Goal: Complete application form: Complete application form

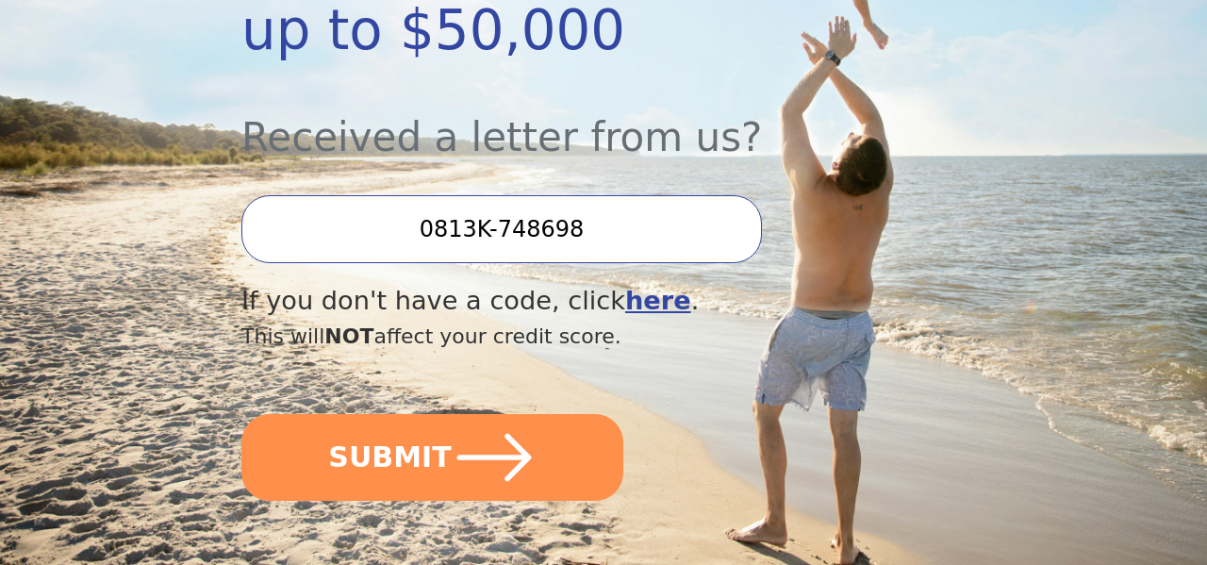
scroll to position [551, 0]
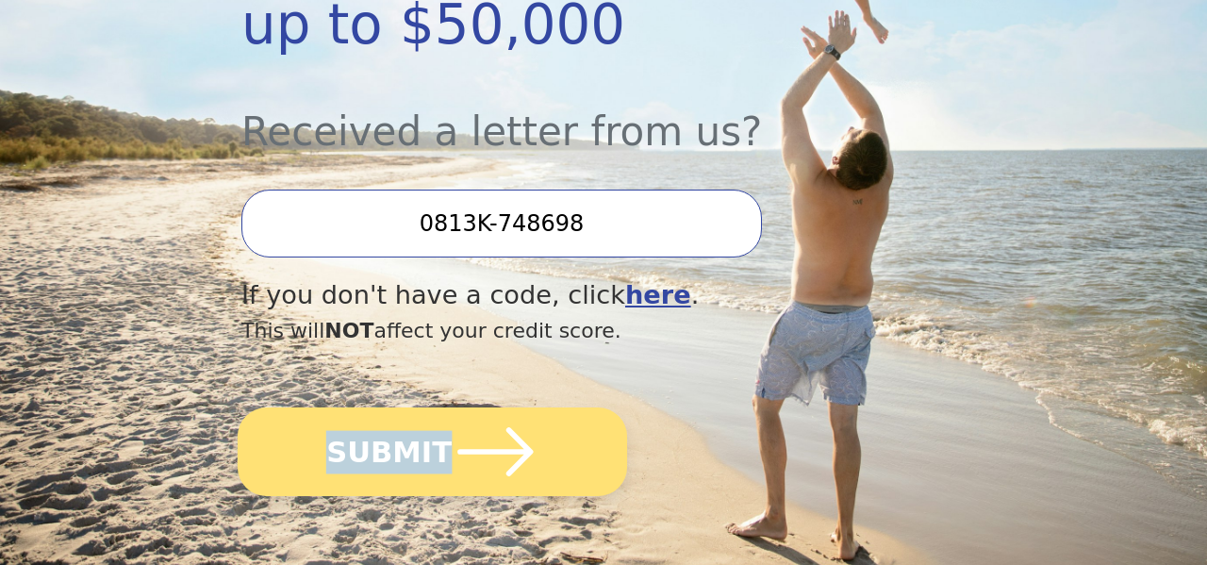
click at [431, 407] on button "SUBMIT" at bounding box center [432, 451] width 389 height 89
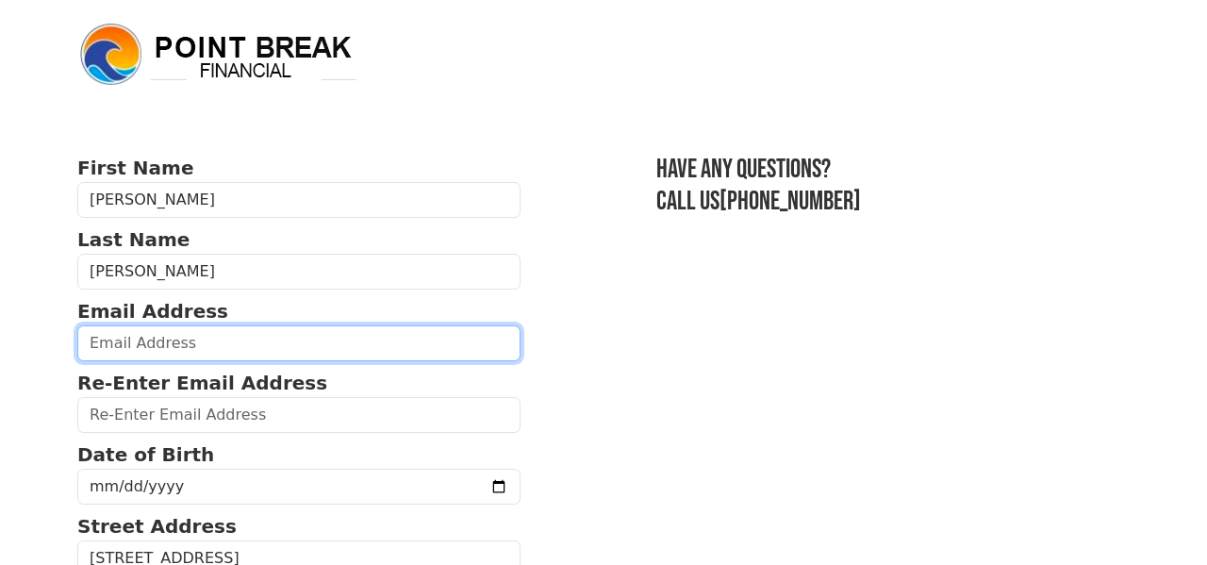
click at [251, 338] on input "email" at bounding box center [298, 343] width 443 height 36
type input "dagallegos77@yahoo.com"
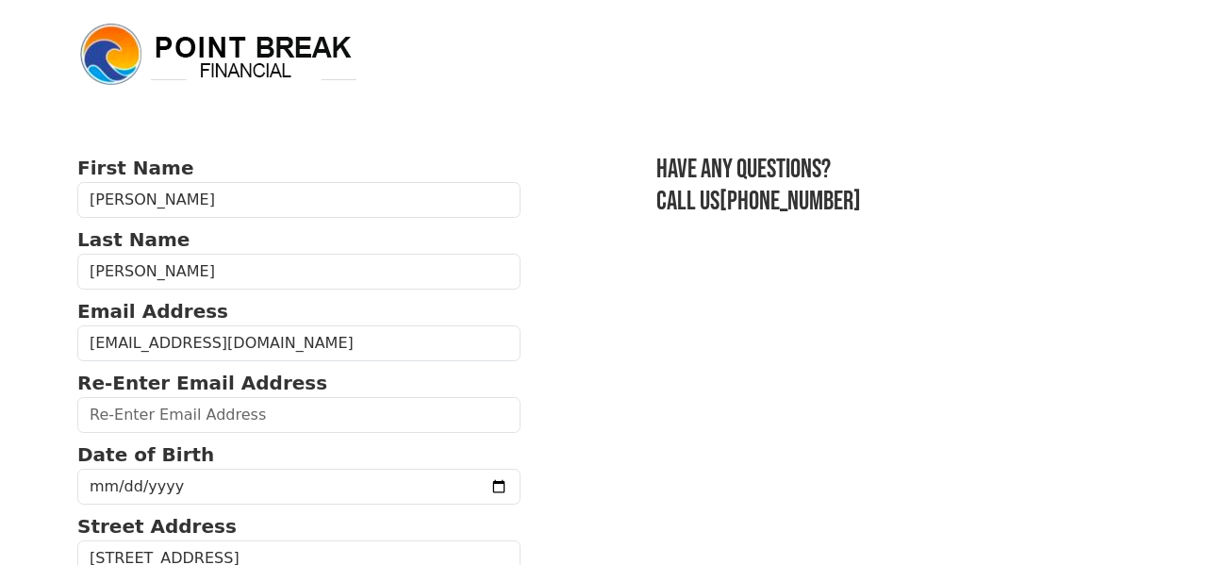
type input "dagallegos77@yahoo.com"
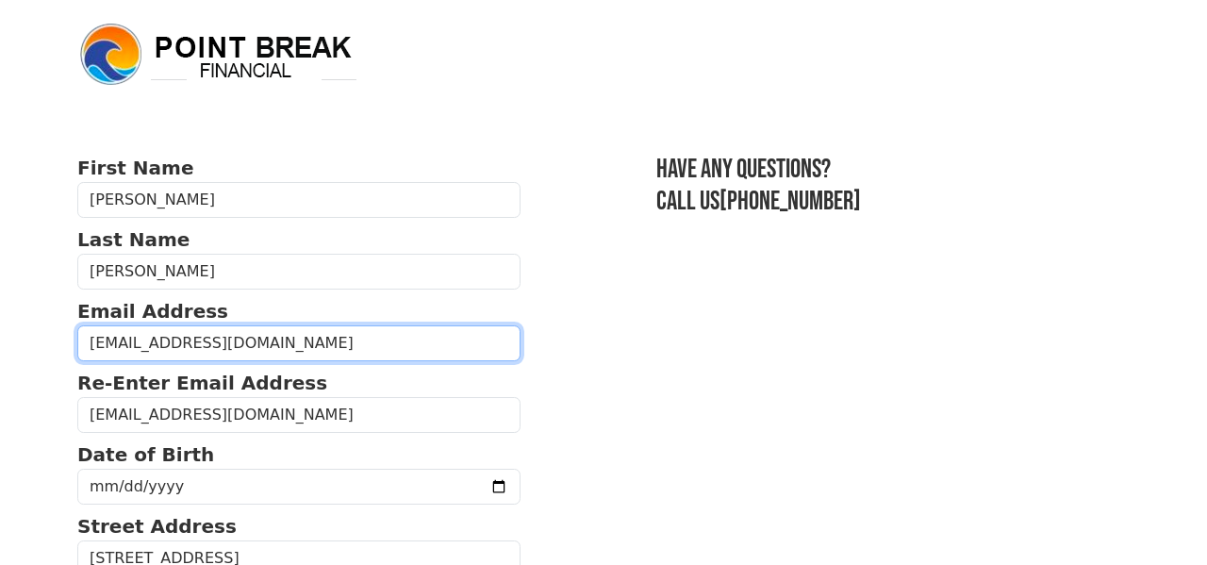
type input "(832) 531-9254"
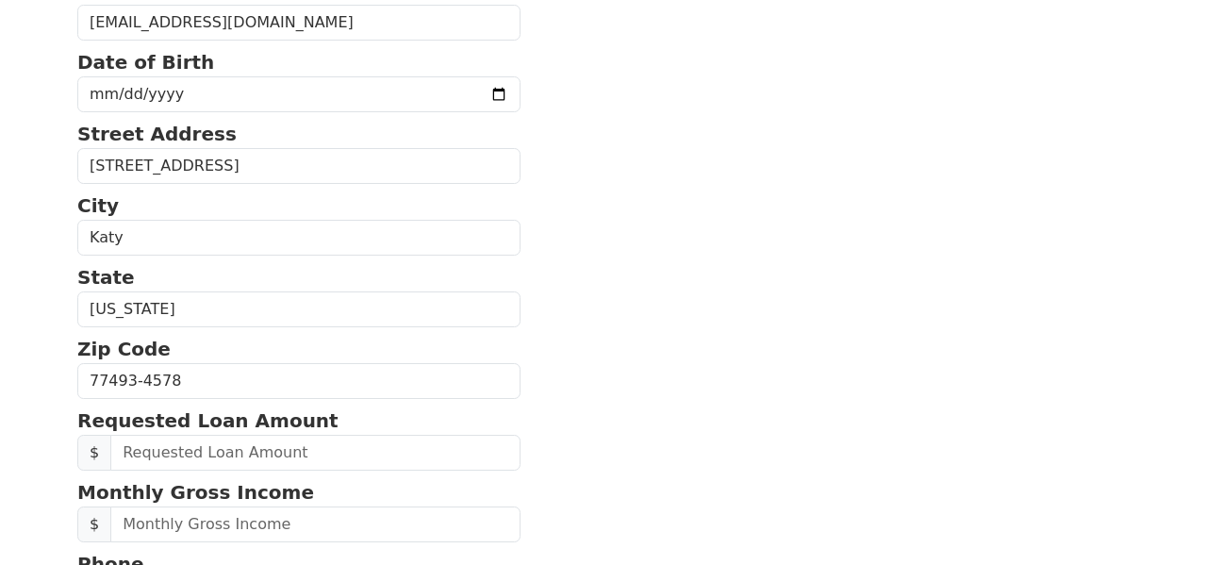
scroll to position [361, 0]
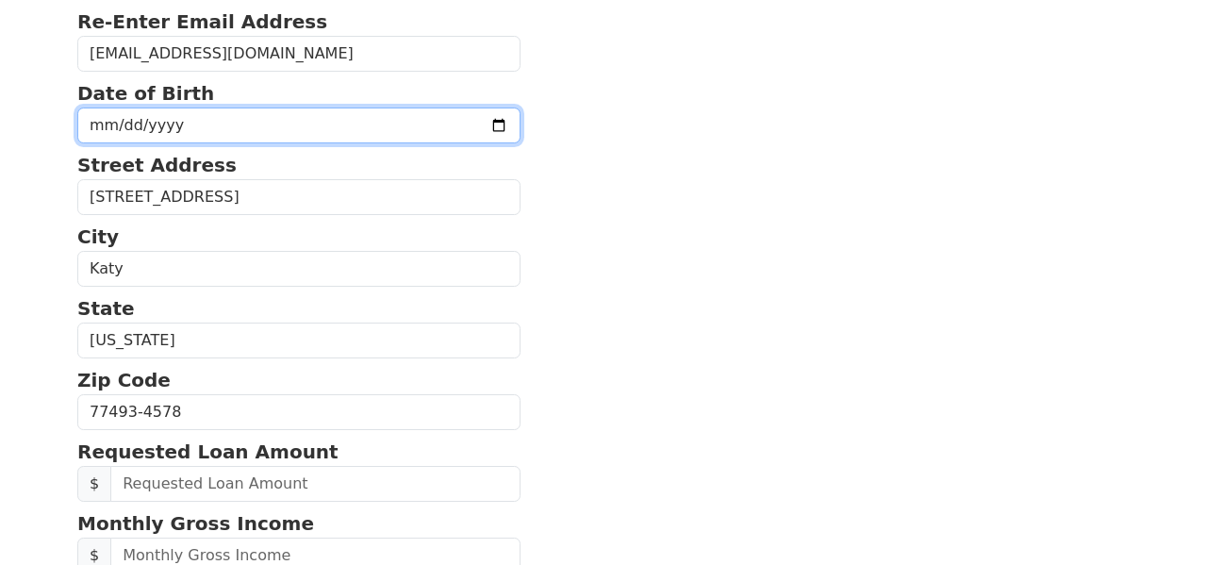
click at [228, 122] on input "date" at bounding box center [298, 125] width 443 height 36
type input "1958-02-07"
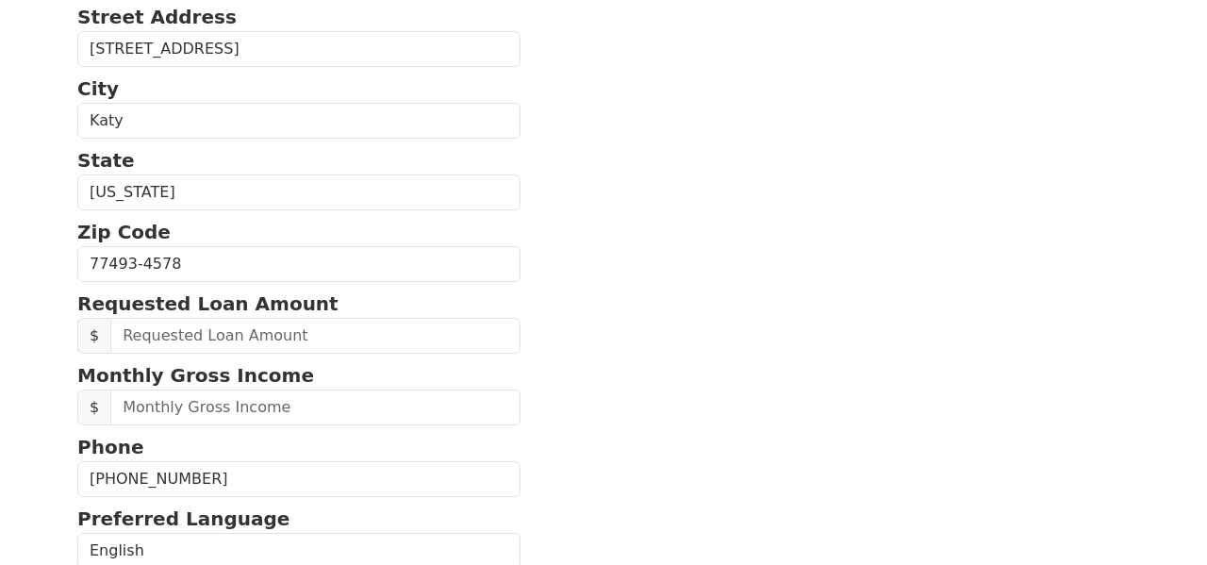
scroll to position [512, 0]
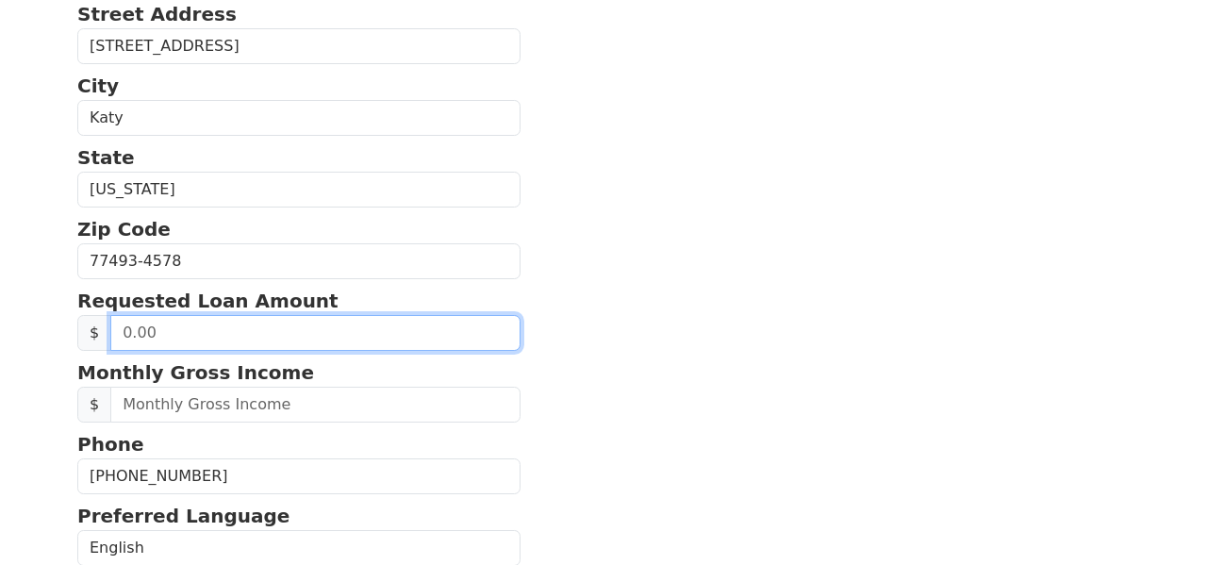
click at [206, 317] on input "text" at bounding box center [315, 333] width 410 height 36
type input "20,000.00"
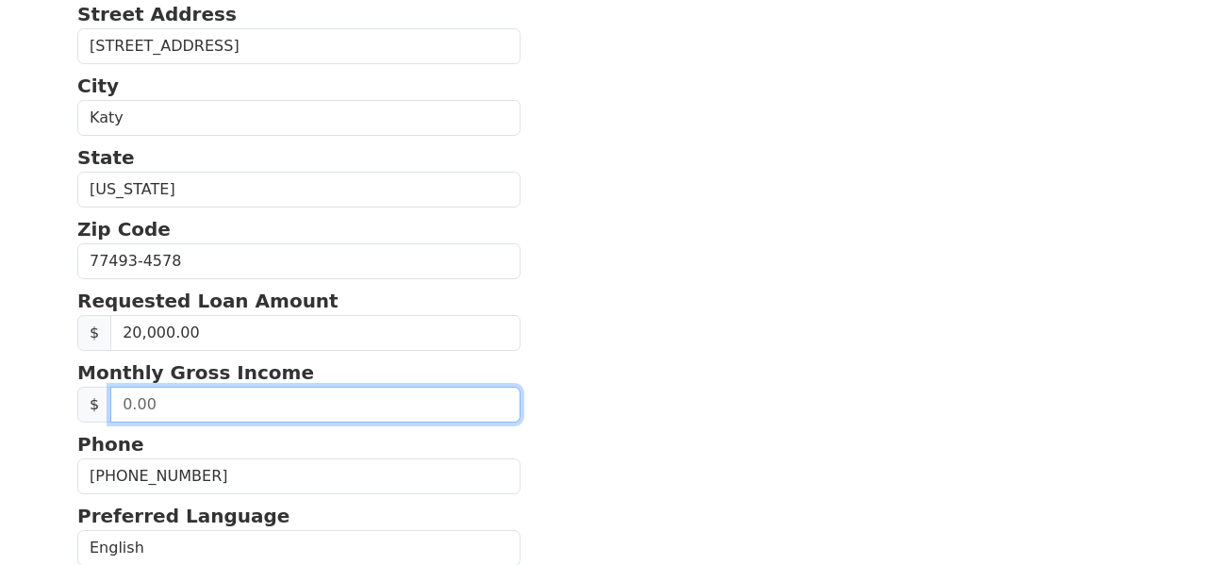
click at [212, 403] on input "text" at bounding box center [315, 404] width 410 height 36
type input "13,167.00"
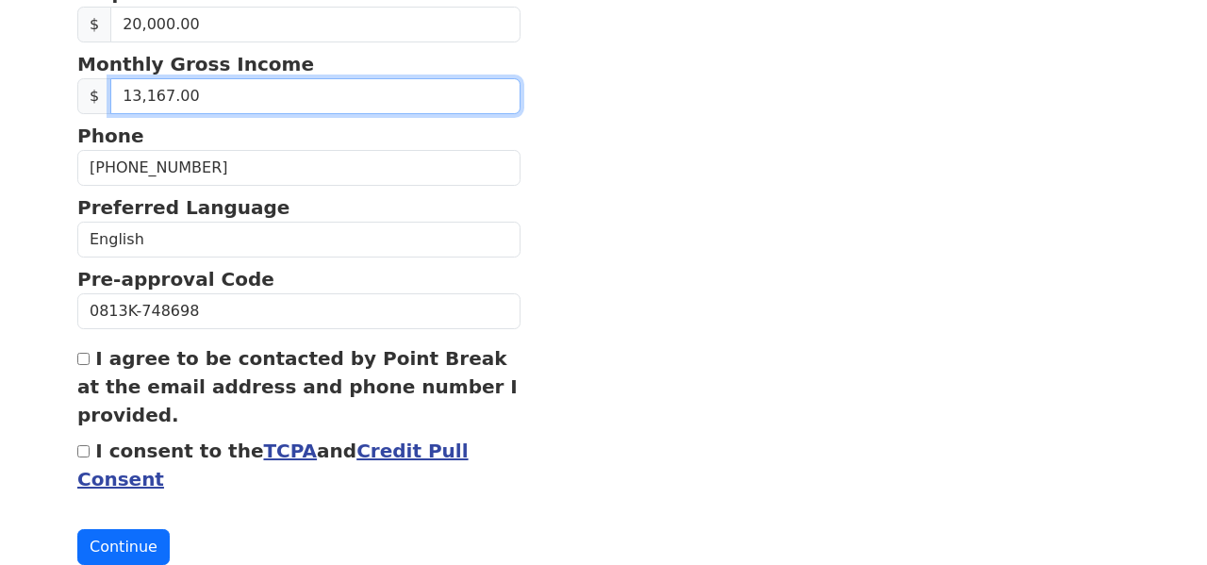
scroll to position [828, 0]
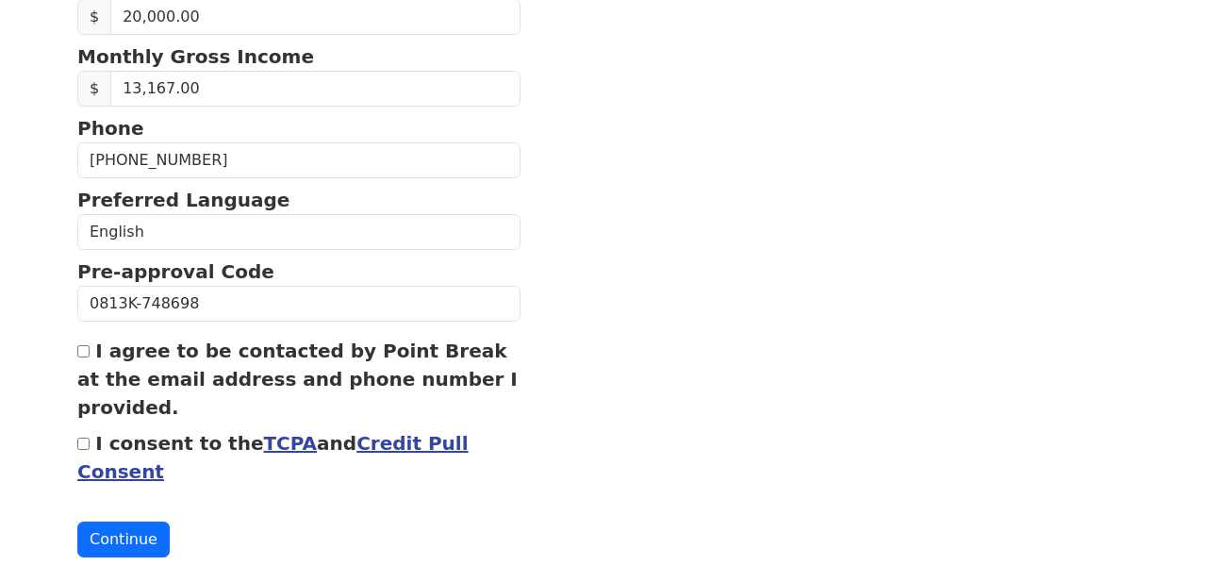
click at [87, 345] on input "I agree to be contacted by Point Break at the email address and phone number I …" at bounding box center [83, 351] width 12 height 12
checkbox input "true"
click at [106, 539] on button "Continue" at bounding box center [123, 539] width 92 height 36
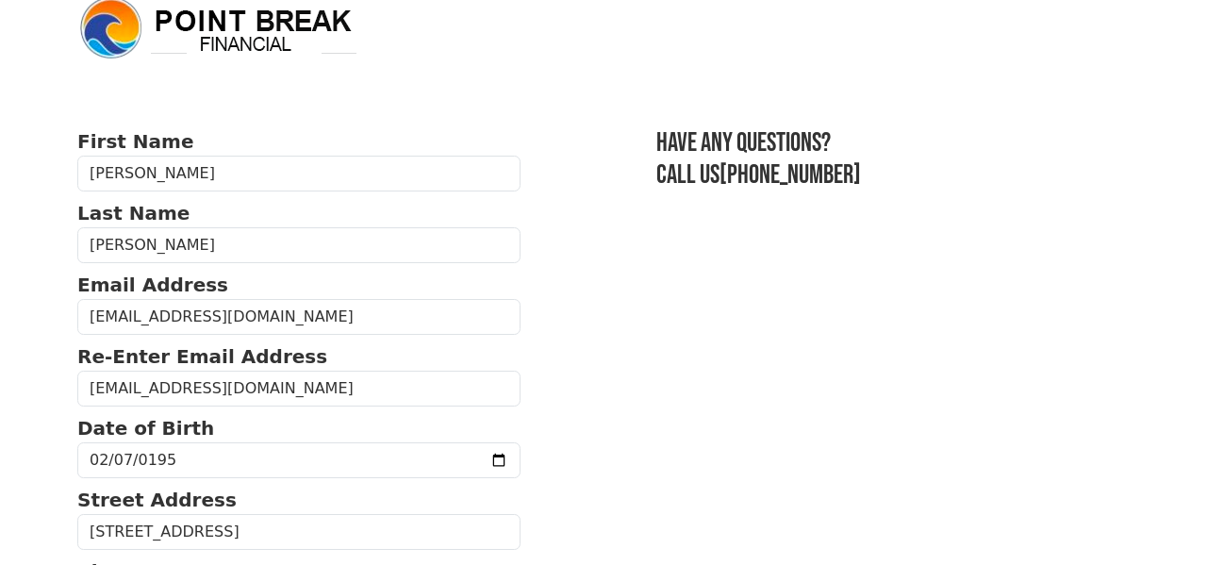
scroll to position [0, 0]
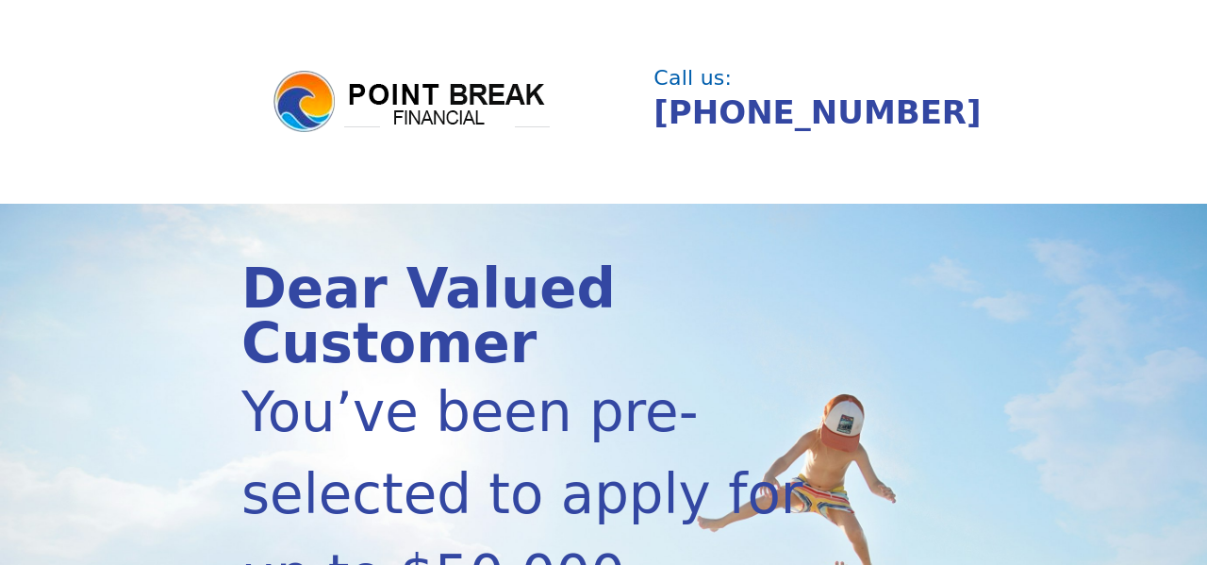
scroll to position [540, 0]
